Goal: Find contact information: Find contact information

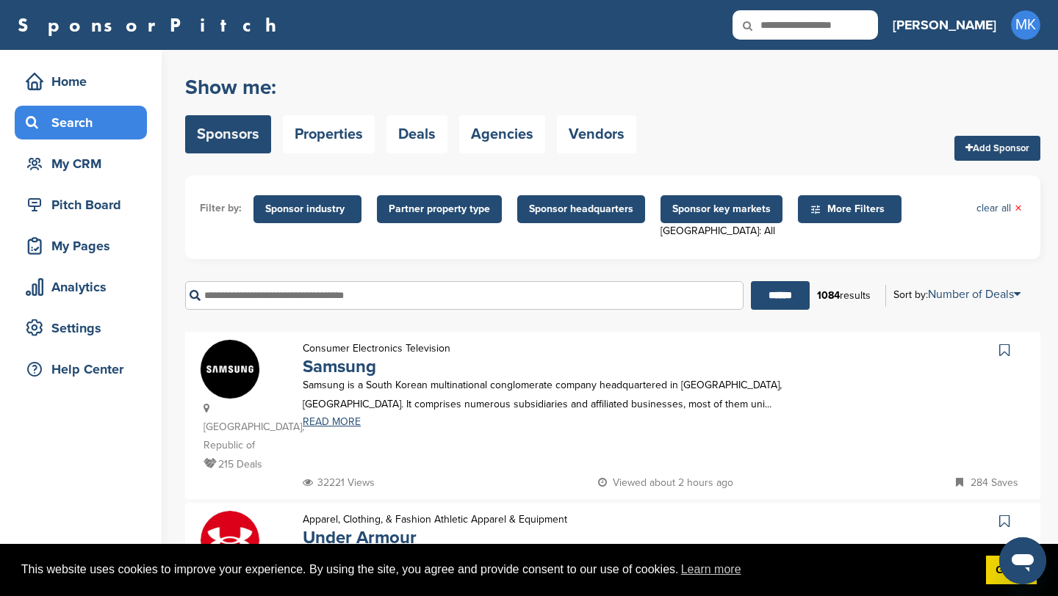
click at [860, 28] on input "text" at bounding box center [804, 24] width 145 height 29
type input "**********"
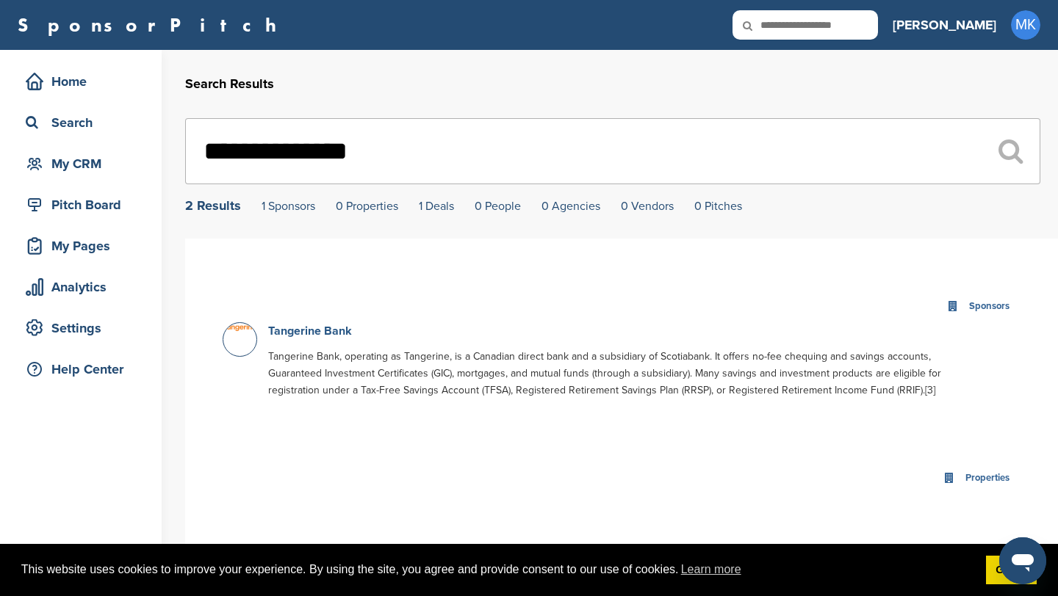
click at [341, 332] on link "Tangerine Bank" at bounding box center [310, 331] width 84 height 15
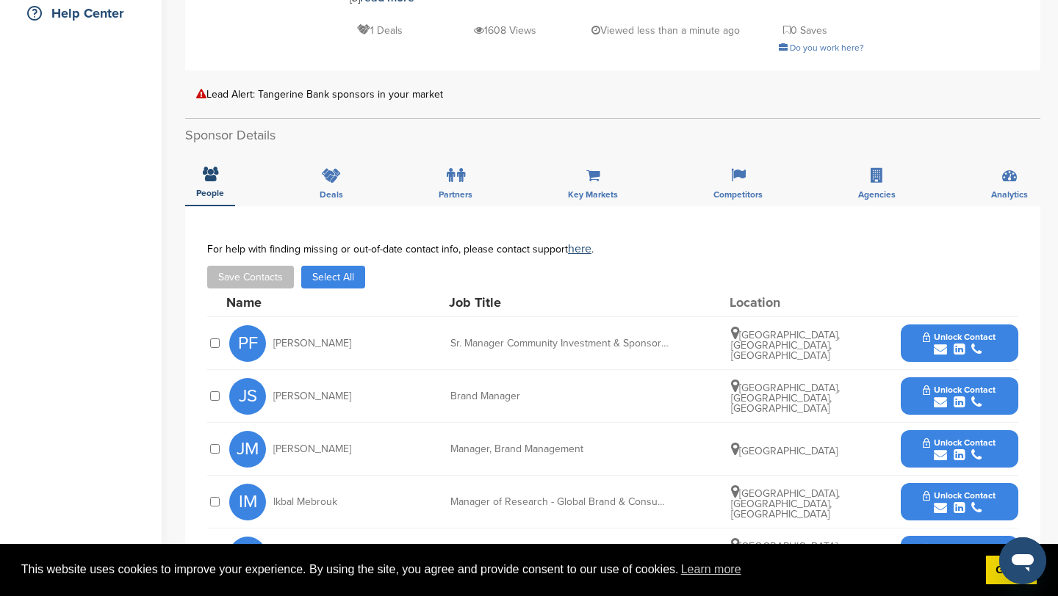
scroll to position [357, 0]
click at [925, 331] on span "Unlock Contact" at bounding box center [958, 336] width 73 height 10
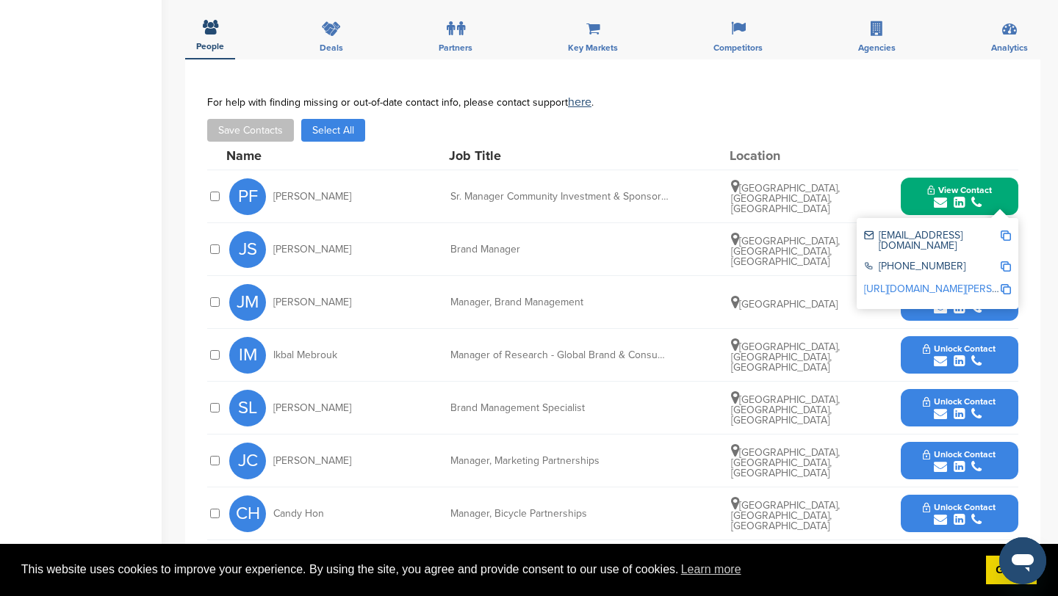
scroll to position [504, 0]
click at [975, 449] on span "Unlock Contact" at bounding box center [958, 454] width 73 height 10
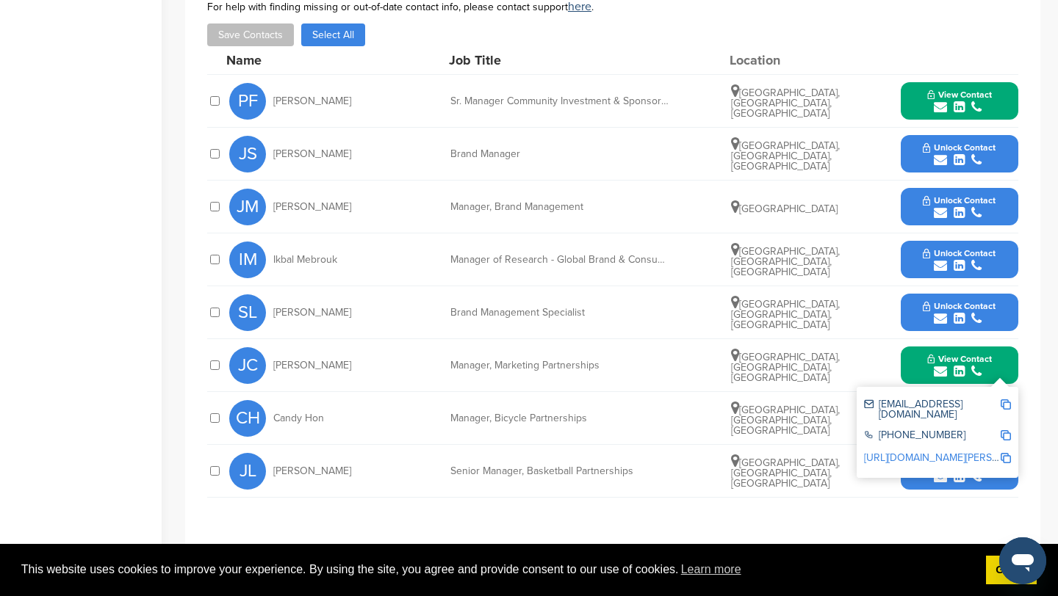
scroll to position [602, 0]
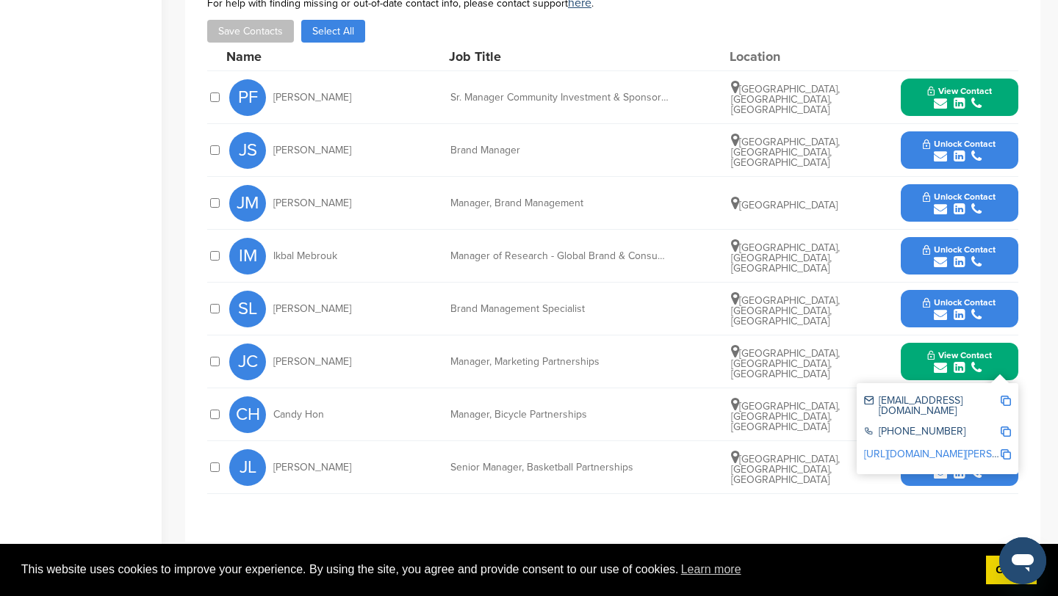
click at [989, 86] on span "View Contact" at bounding box center [959, 91] width 65 height 10
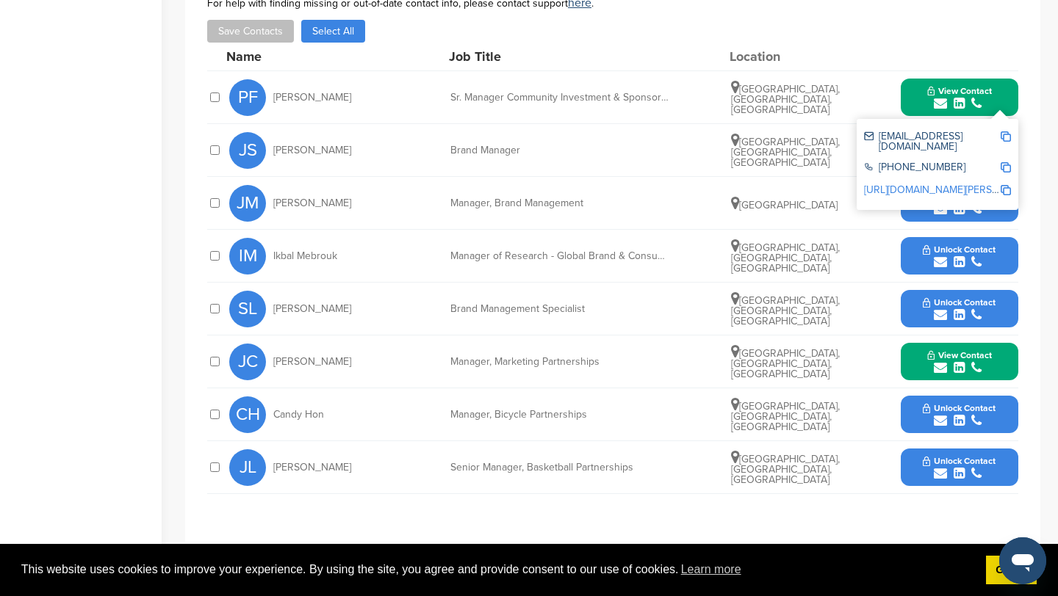
click at [1005, 131] on img at bounding box center [1005, 136] width 10 height 10
click at [1000, 340] on button "View Contact" at bounding box center [959, 362] width 100 height 44
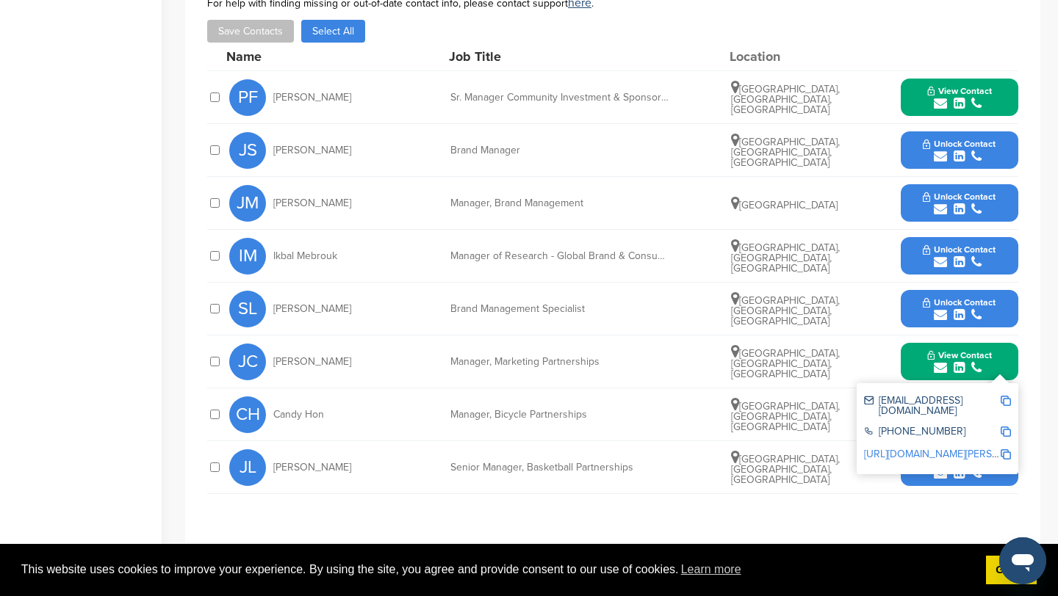
click at [1004, 396] on img at bounding box center [1005, 401] width 10 height 10
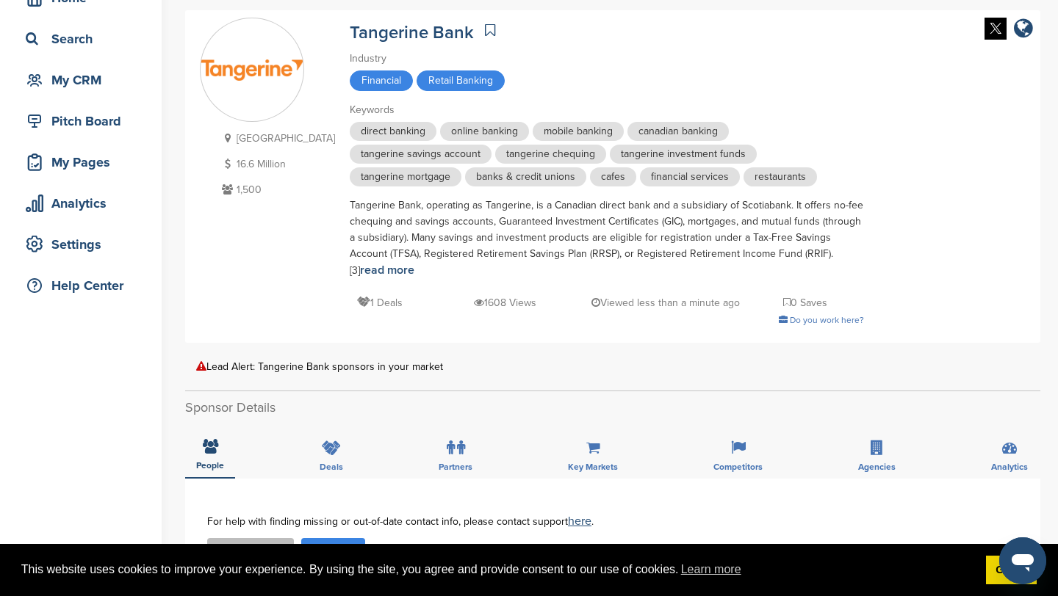
scroll to position [0, 0]
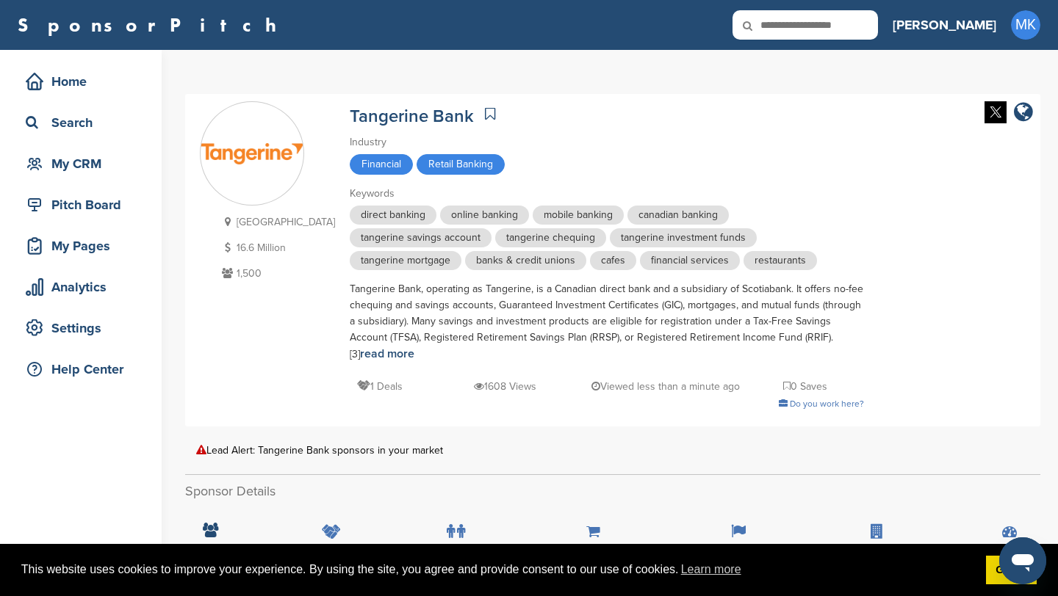
click at [868, 29] on input "text" at bounding box center [804, 24] width 145 height 29
type input "*******"
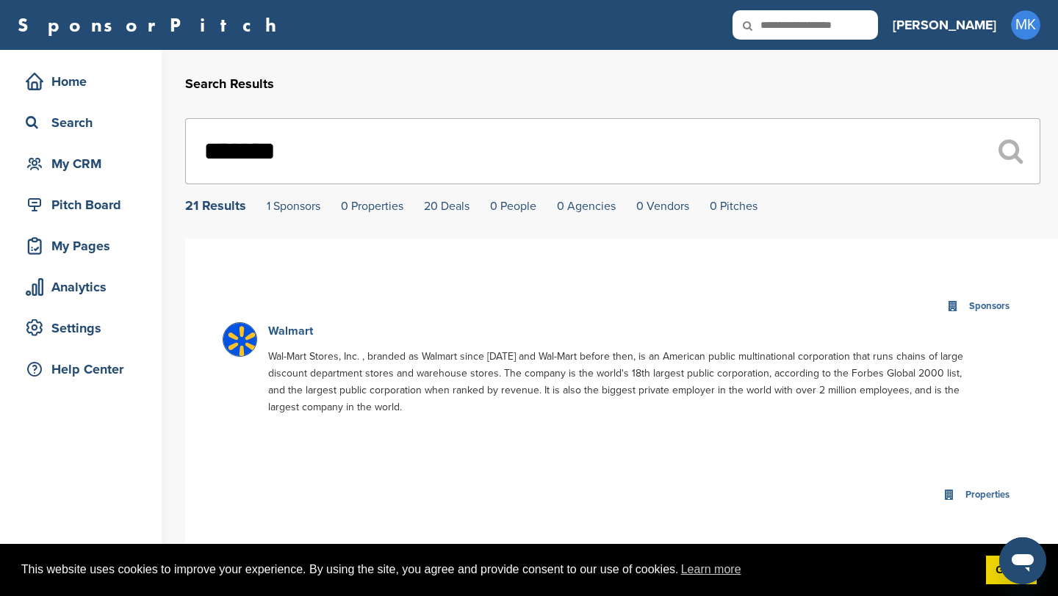
click at [304, 333] on link "Walmart" at bounding box center [290, 331] width 45 height 15
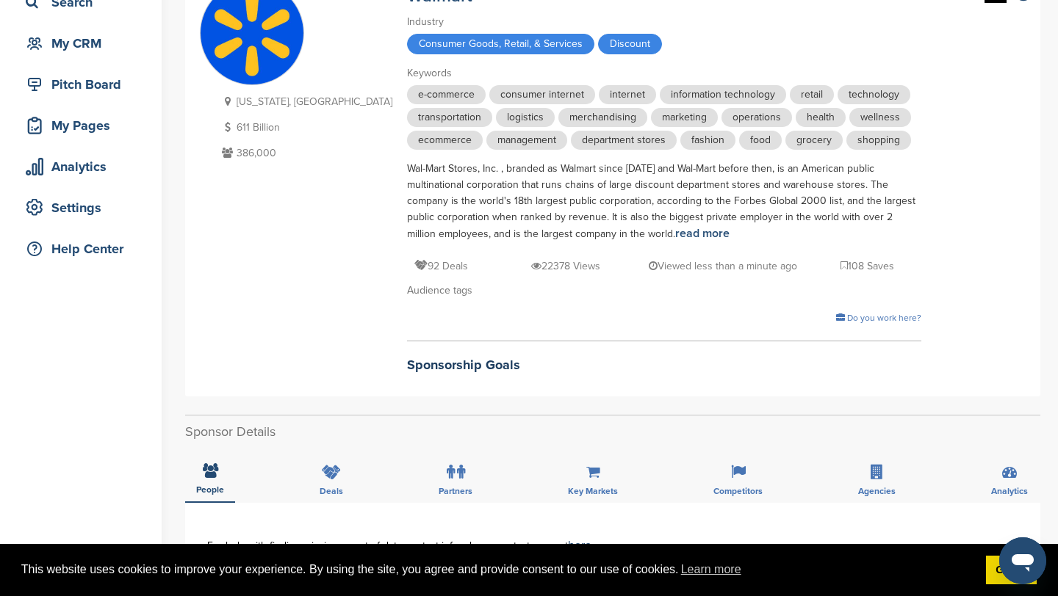
scroll to position [123, 0]
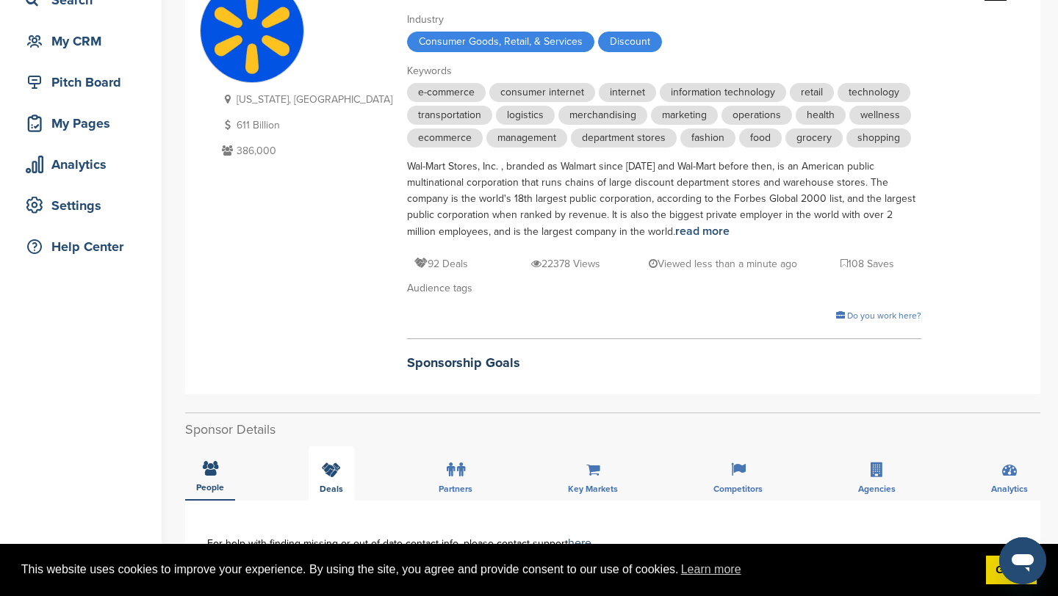
click at [340, 478] on div "Deals" at bounding box center [331, 474] width 46 height 54
click at [227, 475] on div "People" at bounding box center [210, 474] width 50 height 54
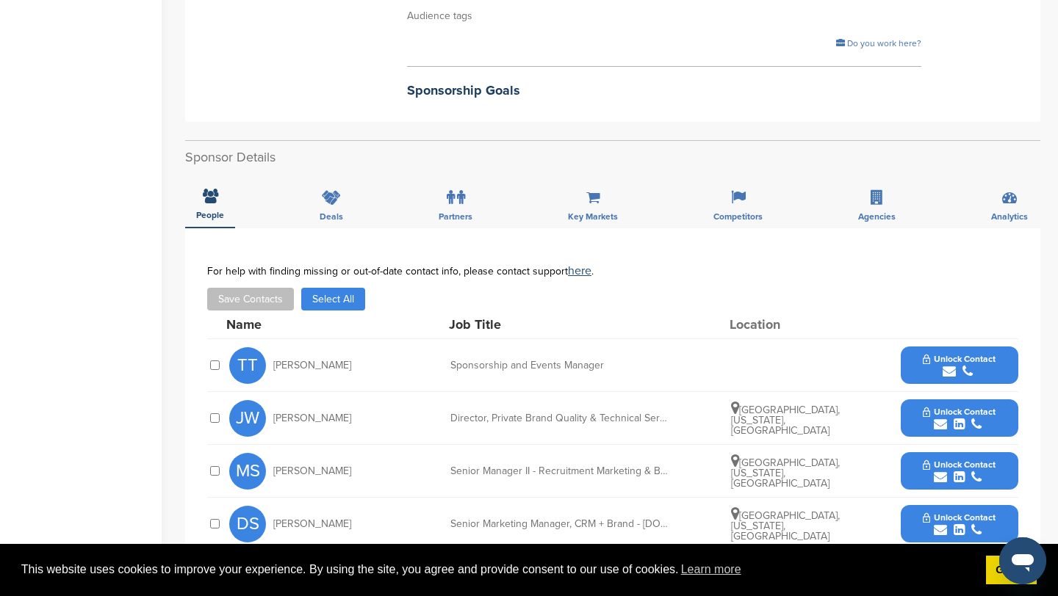
scroll to position [403, 0]
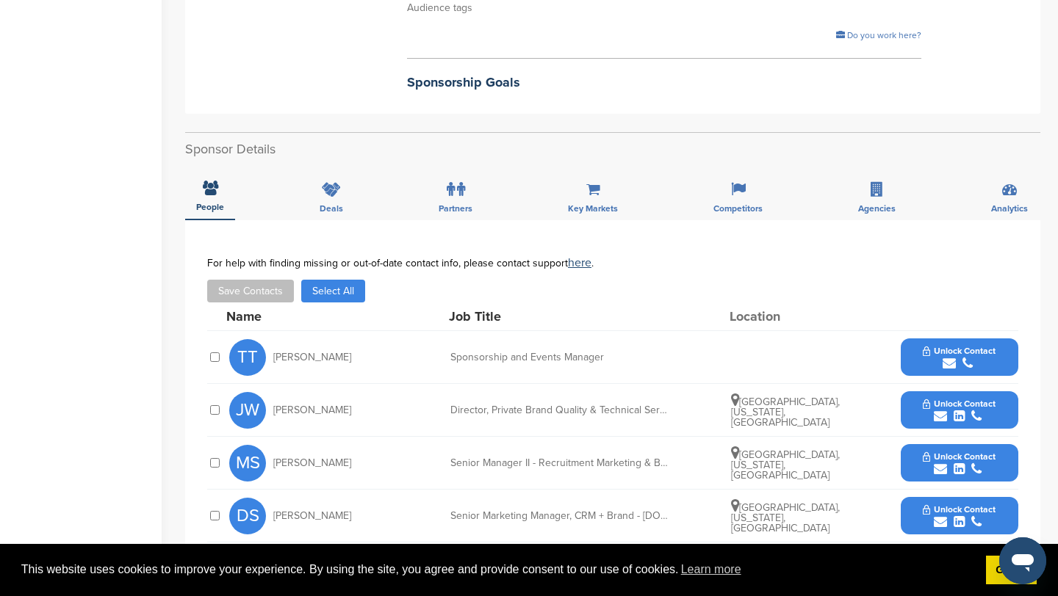
click at [966, 349] on span "Unlock Contact" at bounding box center [958, 351] width 73 height 10
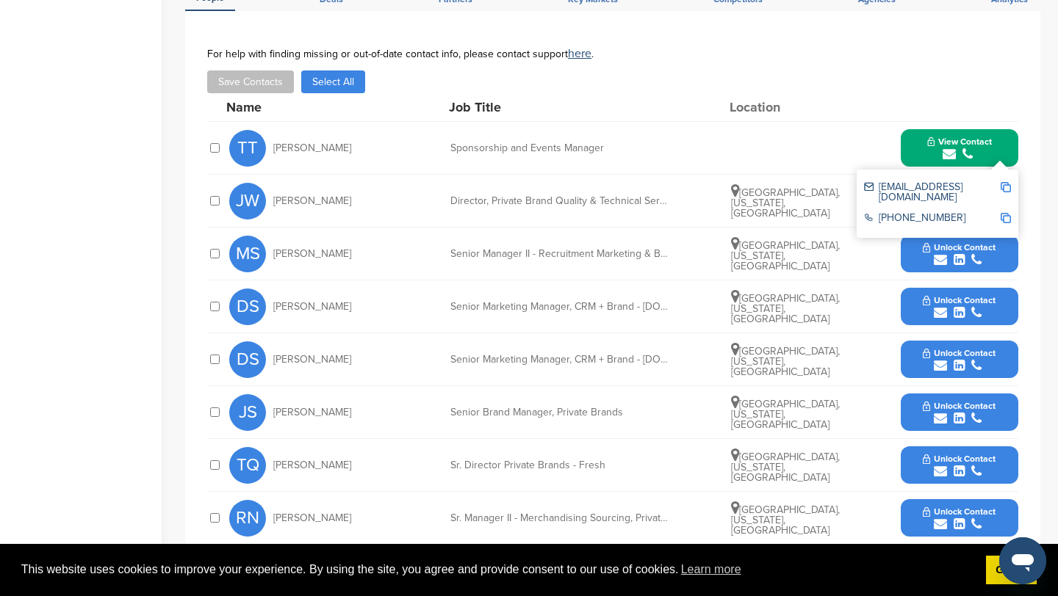
scroll to position [632, 0]
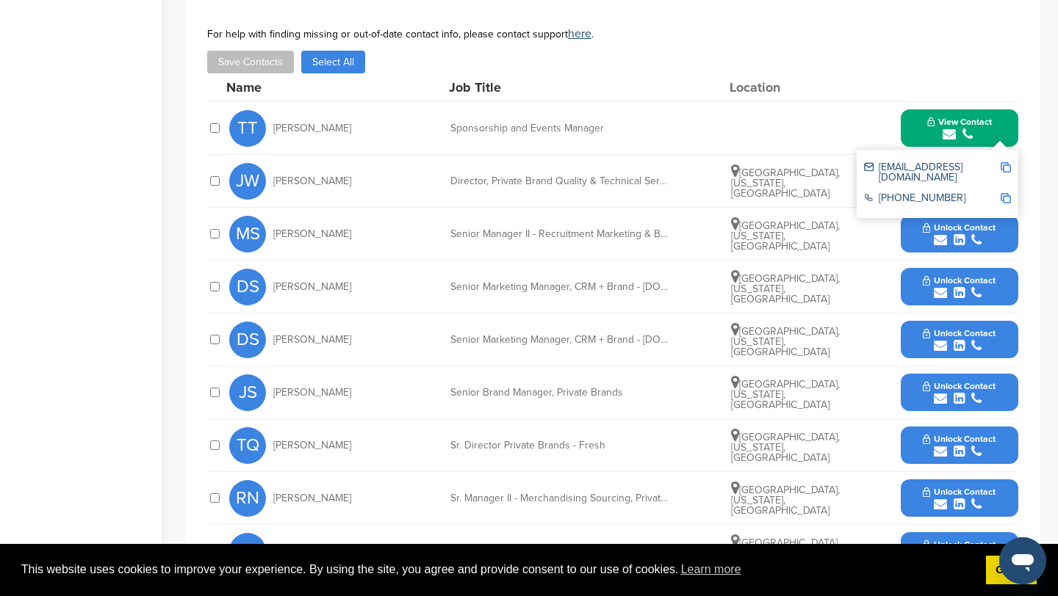
click at [961, 385] on span "Unlock Contact" at bounding box center [958, 386] width 73 height 10
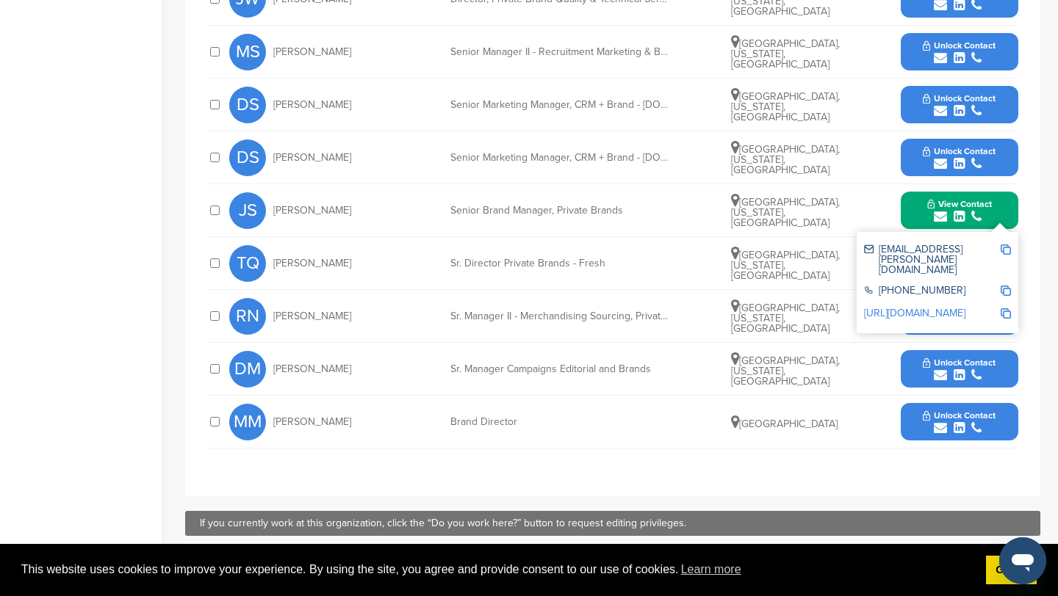
scroll to position [815, 0]
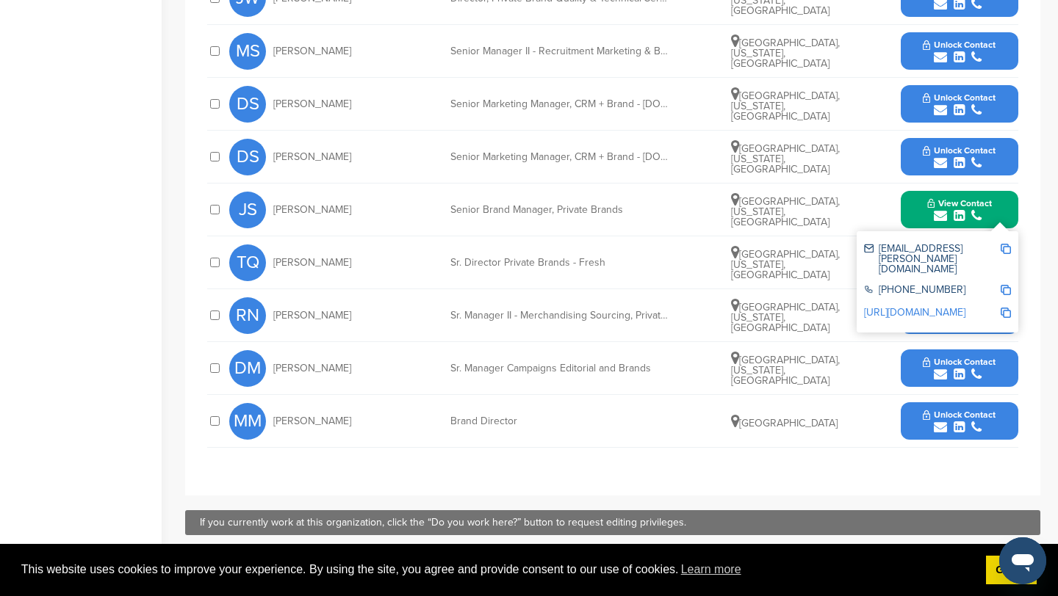
click at [1007, 250] on img at bounding box center [1005, 249] width 10 height 10
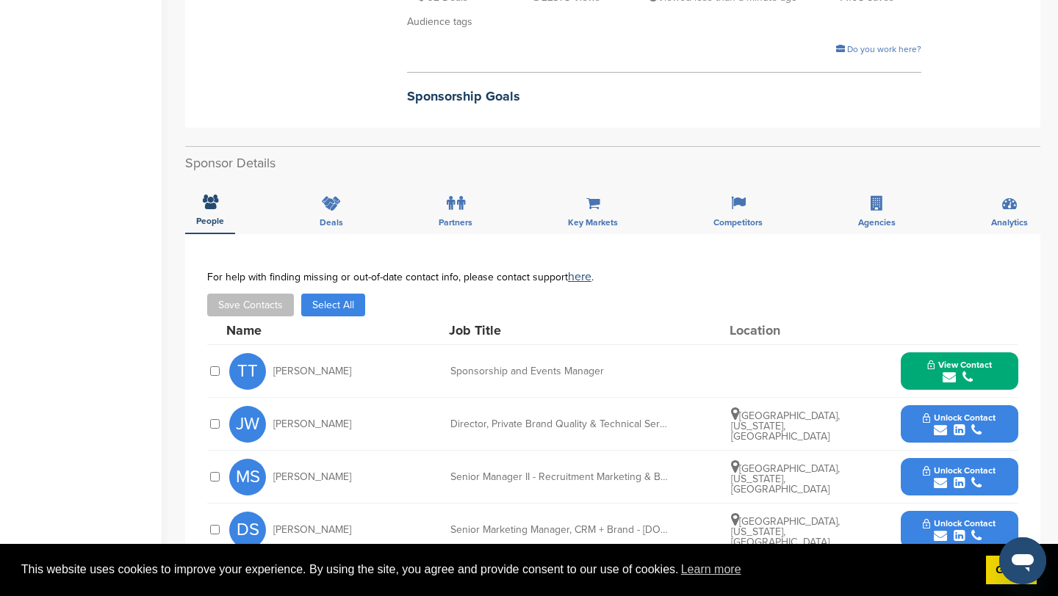
scroll to position [391, 0]
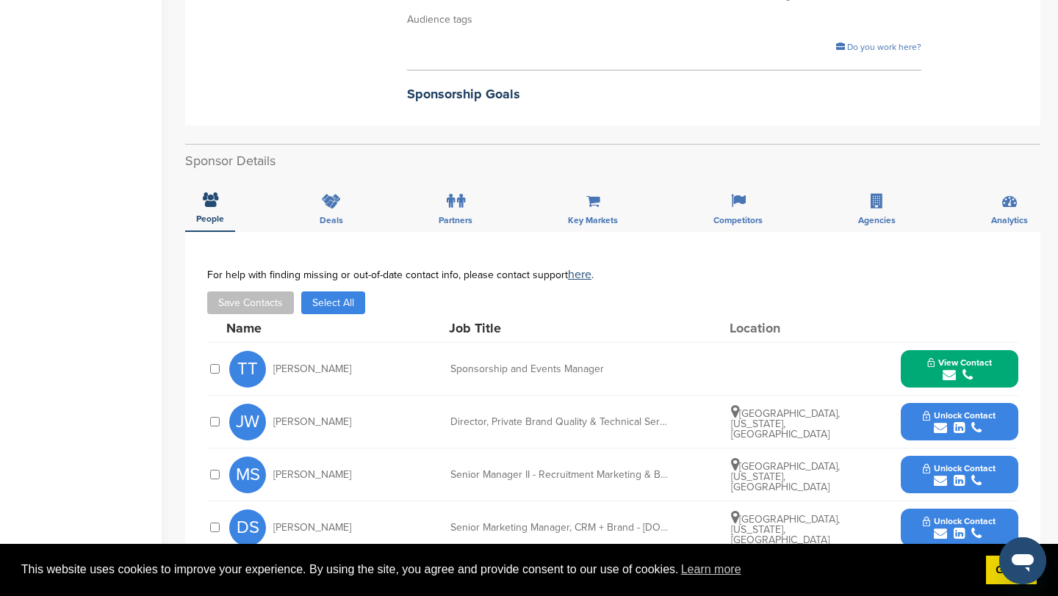
click at [983, 362] on span "View Contact" at bounding box center [959, 363] width 65 height 10
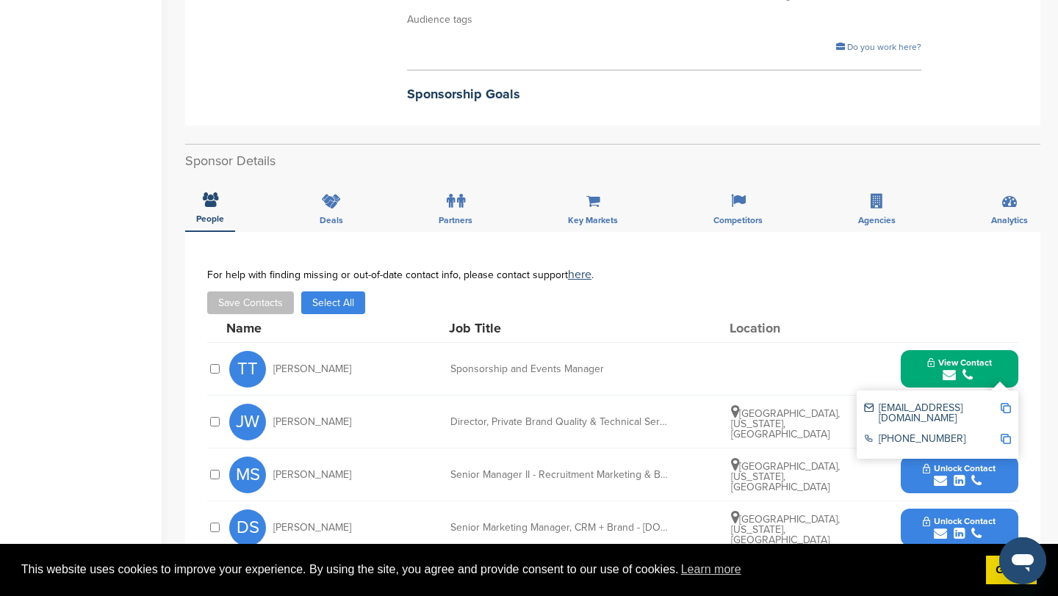
click at [1004, 411] on img at bounding box center [1005, 408] width 10 height 10
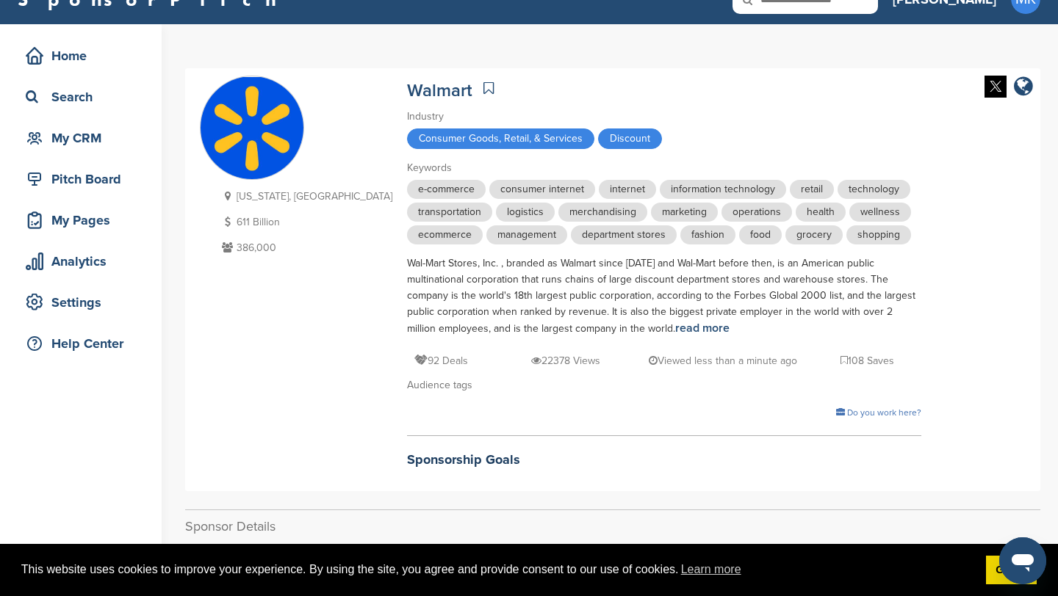
scroll to position [0, 0]
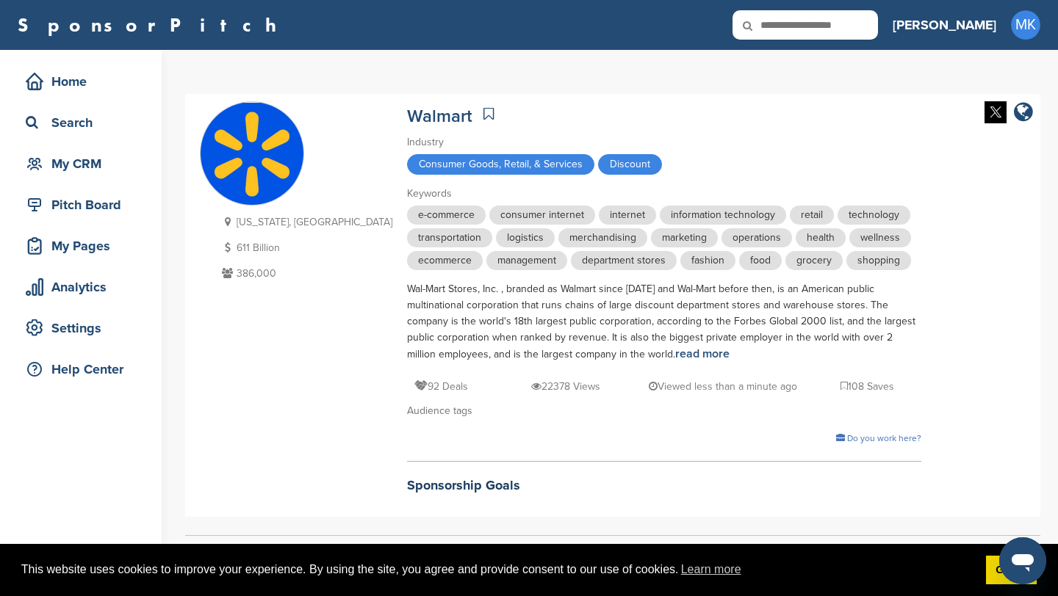
click at [878, 34] on input "text" at bounding box center [804, 24] width 145 height 29
type input "*********"
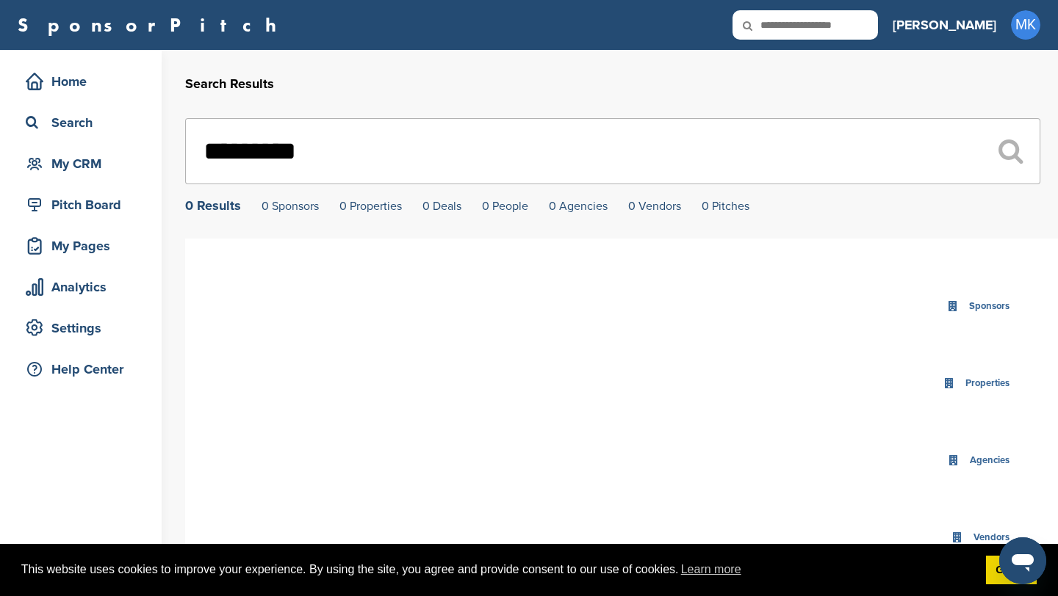
click at [289, 153] on input "*********" at bounding box center [612, 151] width 855 height 66
click at [353, 142] on input "********" at bounding box center [612, 151] width 855 height 66
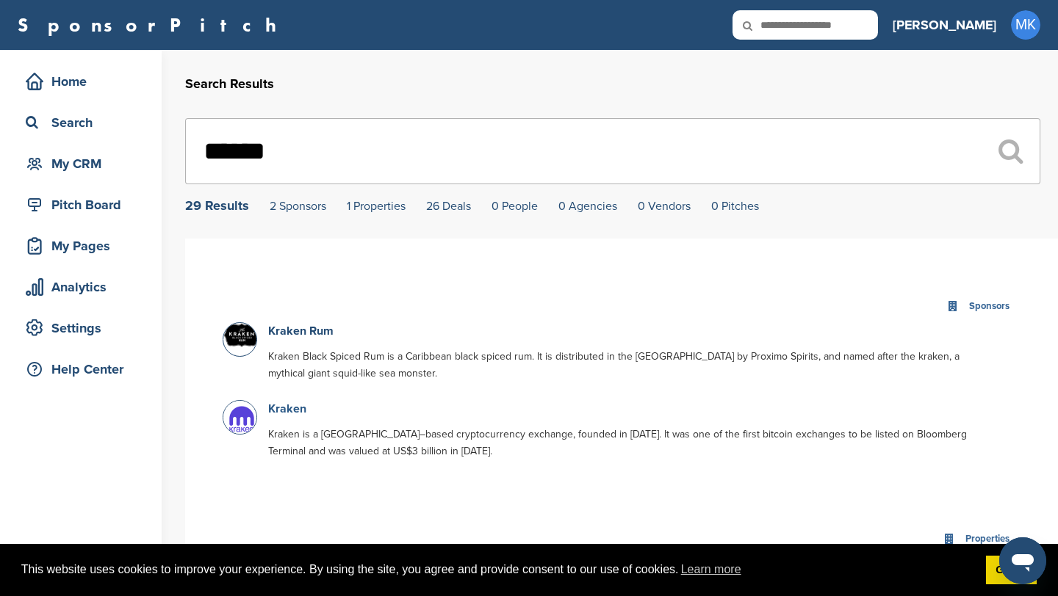
type input "******"
click at [290, 414] on link "Kraken" at bounding box center [287, 409] width 38 height 15
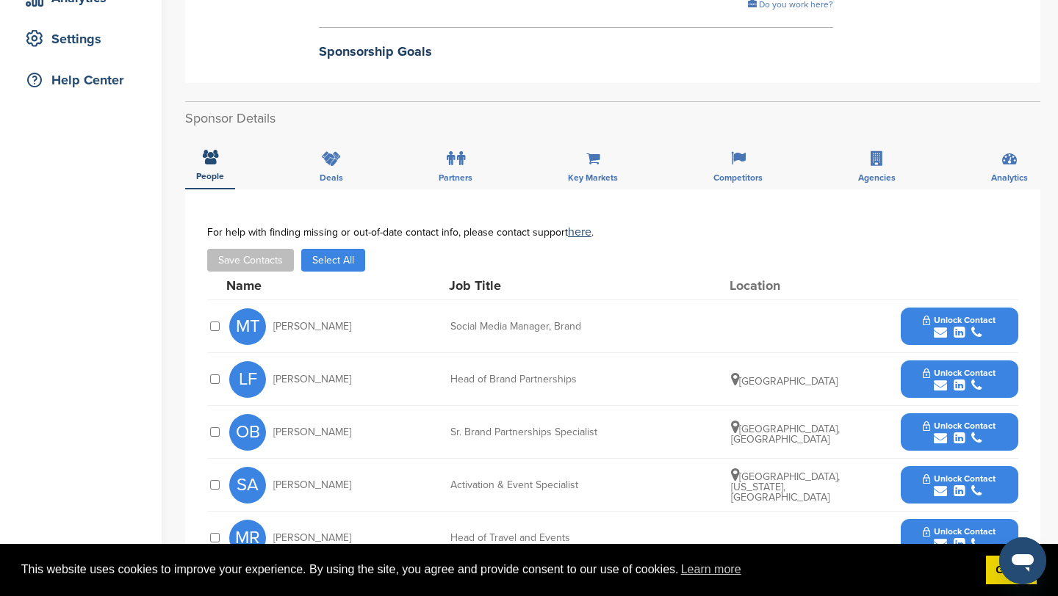
scroll to position [292, 0]
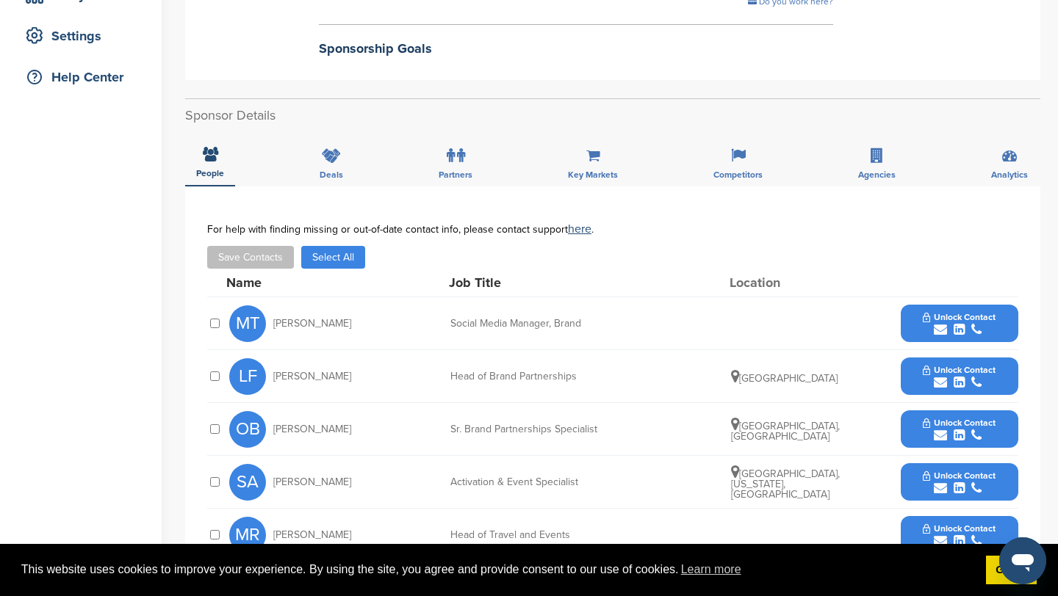
click at [987, 364] on button "Unlock Contact" at bounding box center [959, 377] width 108 height 44
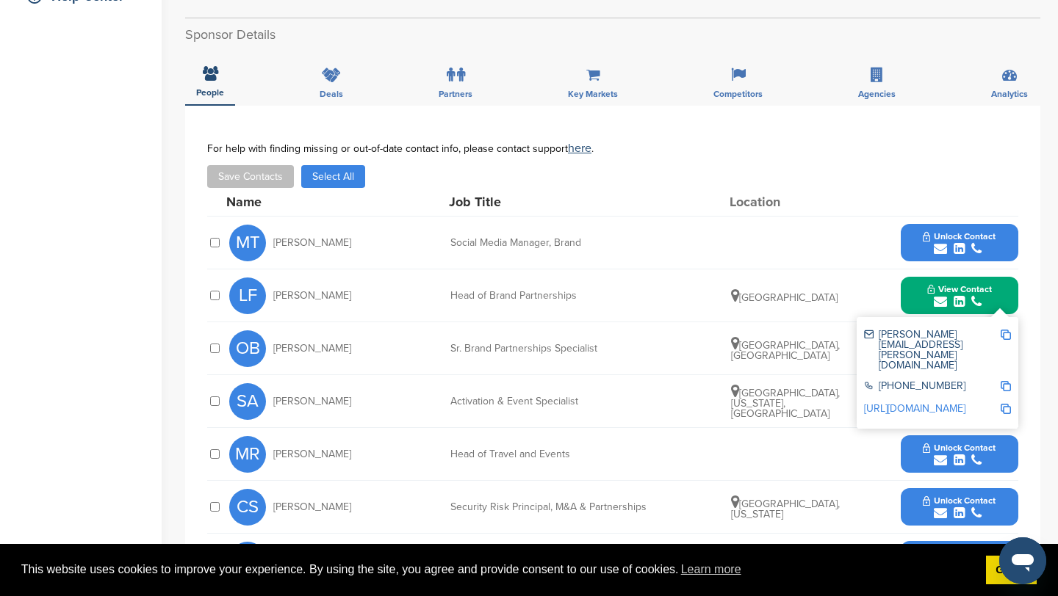
scroll to position [374, 0]
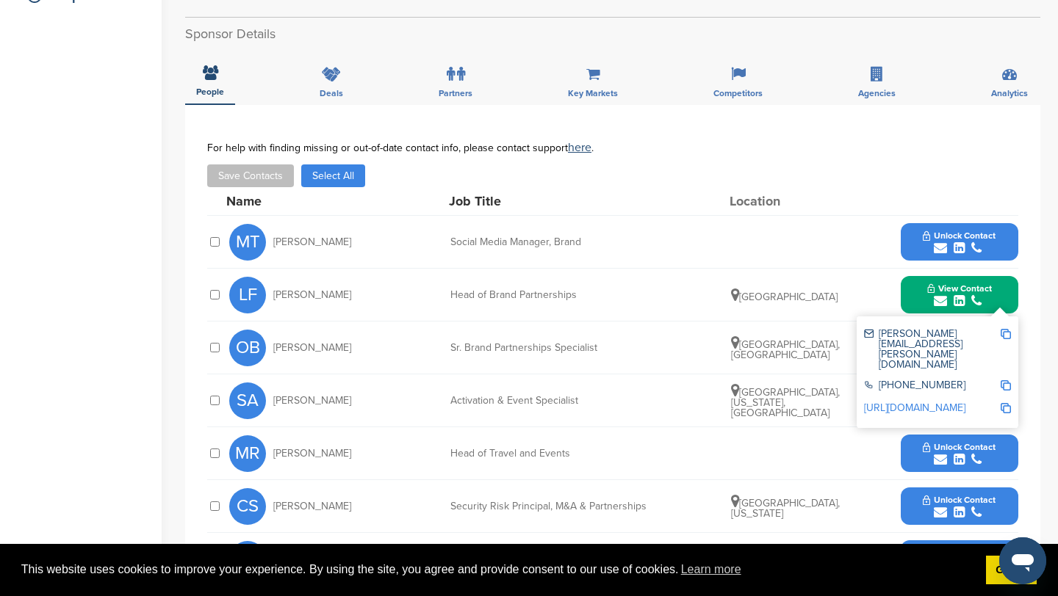
click at [701, 405] on div "SA Savannah Alberty Activation & Event Specialist Miami, Florida, United States…" at bounding box center [623, 401] width 789 height 52
click at [1009, 408] on button "Unlock Contact" at bounding box center [959, 401] width 108 height 44
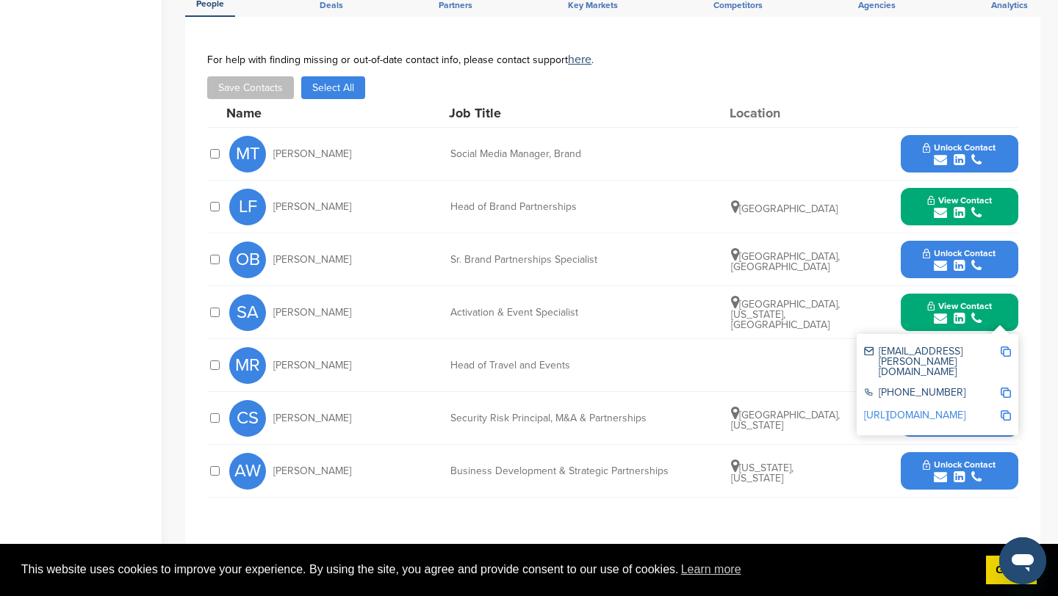
scroll to position [463, 0]
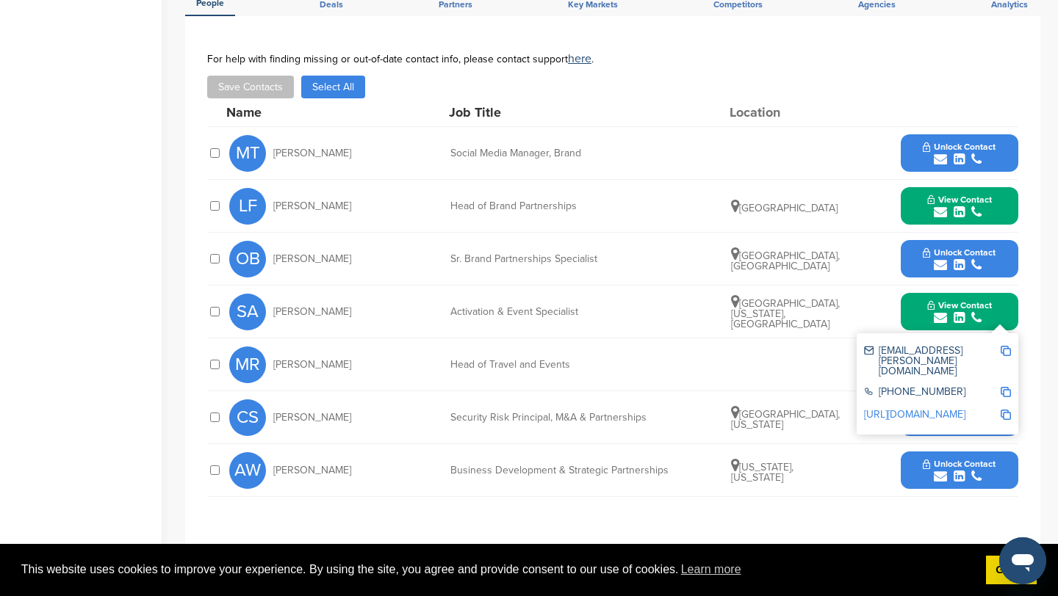
click at [1003, 463] on button "Unlock Contact" at bounding box center [959, 471] width 108 height 44
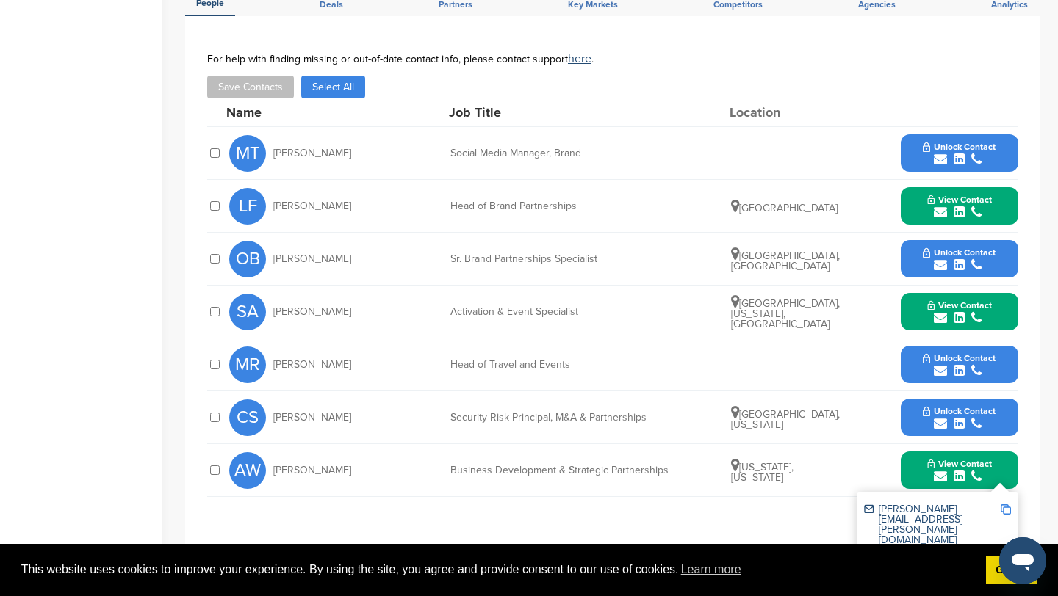
click at [1000, 198] on button "View Contact" at bounding box center [959, 206] width 100 height 44
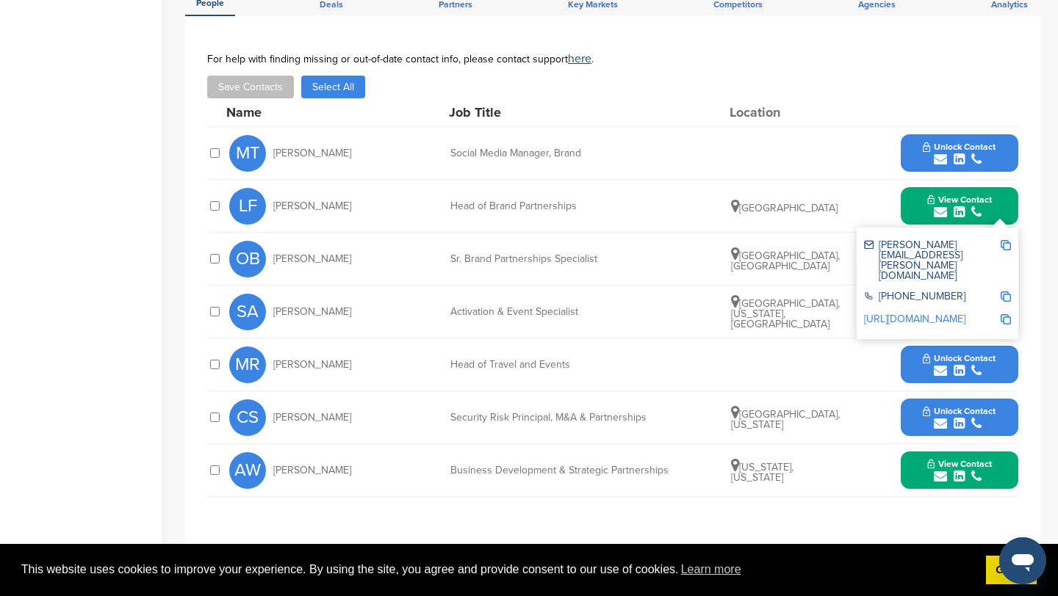
click at [1006, 248] on img at bounding box center [1005, 245] width 10 height 10
click at [1003, 308] on div "lou.frangella@kraken.com +1 916-267-4413 http://www.linkedin.com/in/lfrangella" at bounding box center [937, 284] width 162 height 112
click at [1000, 327] on button "View Contact" at bounding box center [959, 312] width 100 height 44
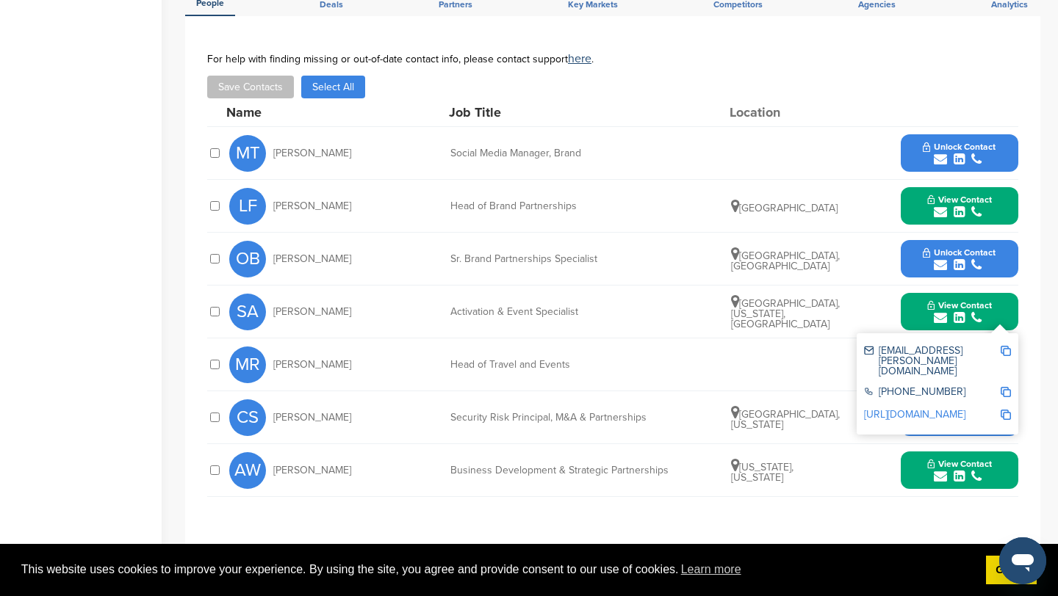
click at [1006, 349] on img at bounding box center [1005, 351] width 10 height 10
click at [921, 304] on button "View Contact" at bounding box center [959, 312] width 100 height 44
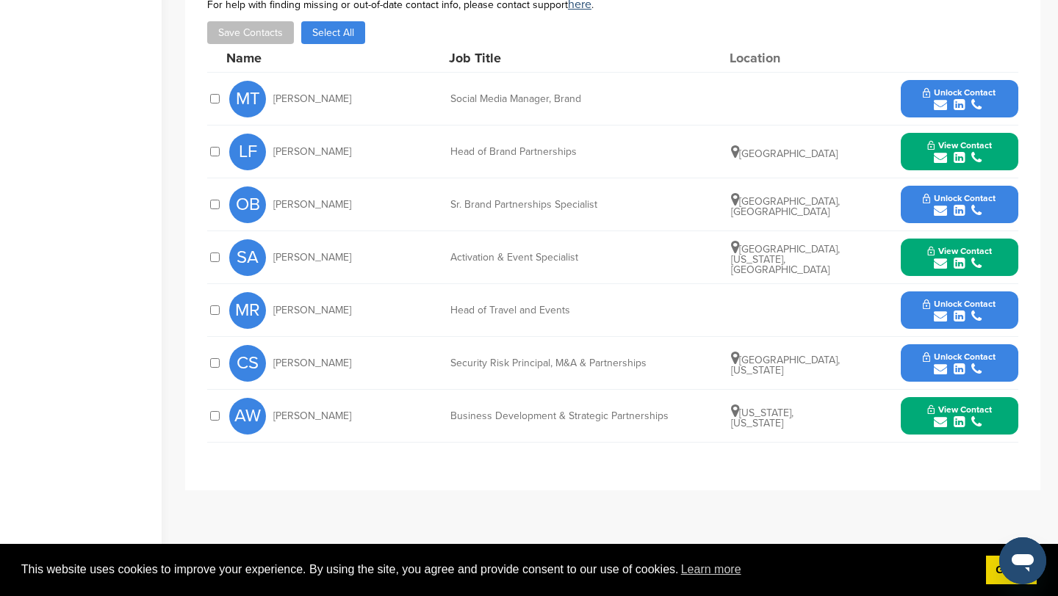
scroll to position [520, 0]
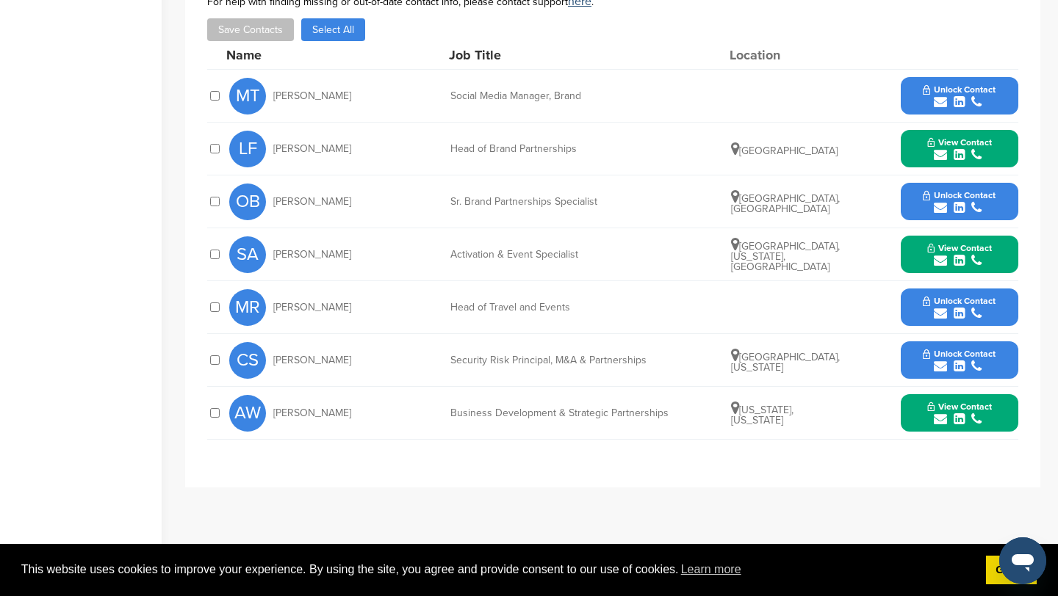
click at [1008, 411] on button "View Contact" at bounding box center [959, 413] width 100 height 44
click at [1008, 450] on img at bounding box center [1005, 452] width 10 height 10
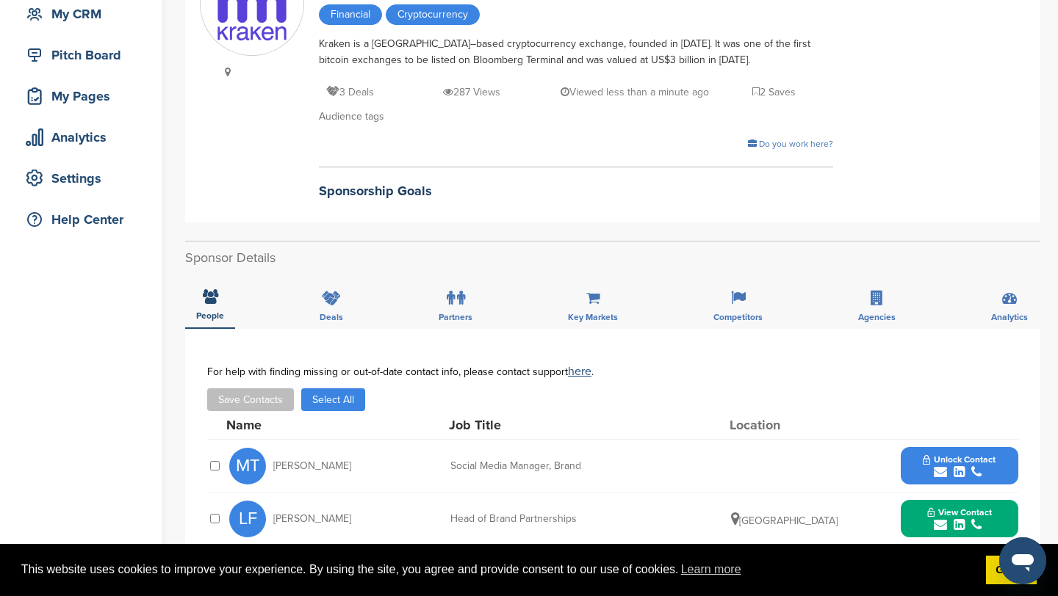
scroll to position [0, 0]
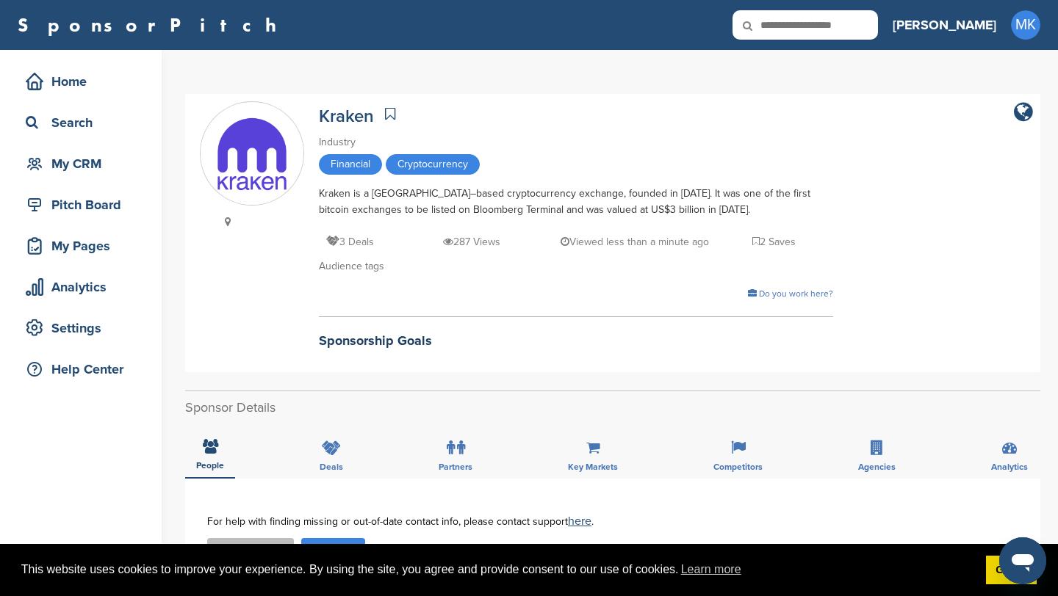
click at [782, 25] on icon at bounding box center [757, 25] width 50 height 31
click at [853, 28] on input "text" at bounding box center [804, 24] width 145 height 29
type input "*****"
